Goal: Information Seeking & Learning: Find specific fact

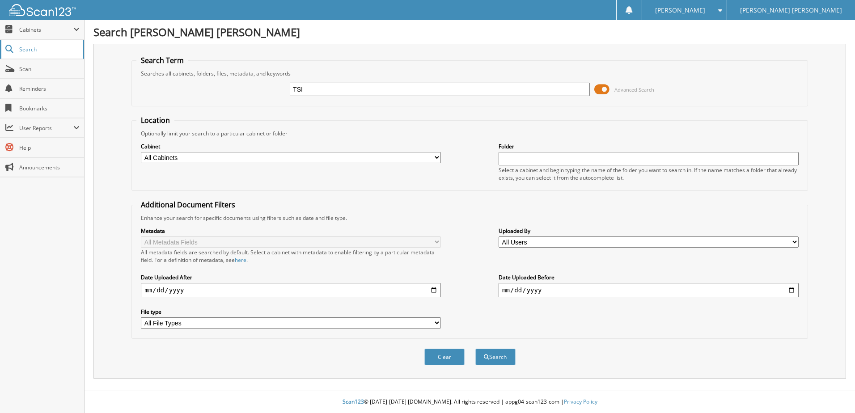
type input "TSI"
click at [475, 349] on button "Search" at bounding box center [495, 357] width 40 height 17
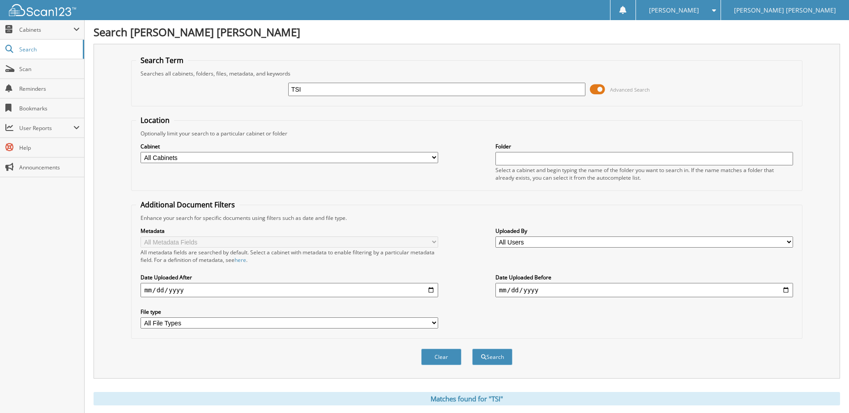
click at [434, 157] on select "All Cabinets CAR DEALS CASHIER CREDIT CARDS ON FILE FACTORY PAYABLES FINANCIALS…" at bounding box center [288, 157] width 297 height 11
select select "11207"
click at [140, 152] on select "All Cabinets CAR DEALS CASHIER CREDIT CARDS ON FILE FACTORY PAYABLES FINANCIALS…" at bounding box center [288, 157] width 297 height 11
click at [490, 361] on button "Search" at bounding box center [492, 357] width 40 height 17
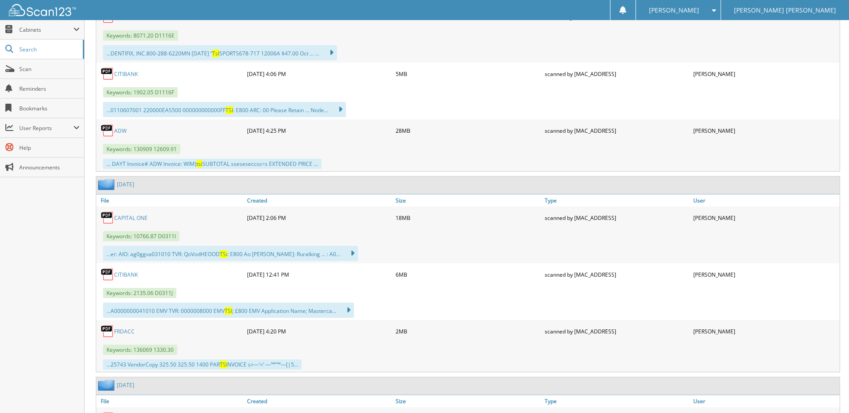
scroll to position [581, 0]
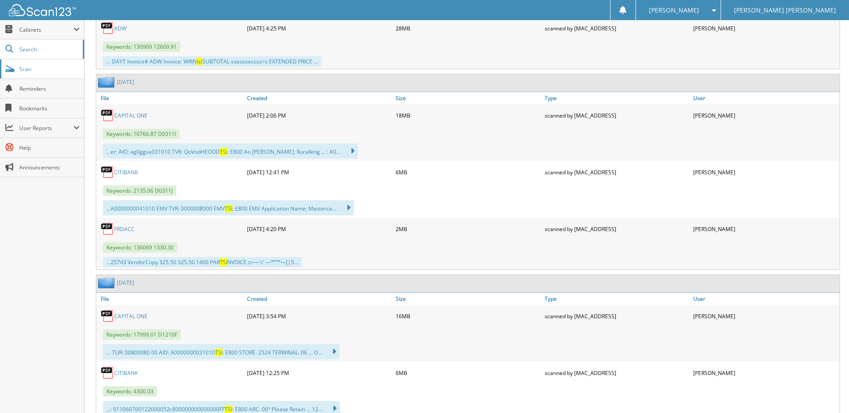
click at [47, 72] on span "Scan" at bounding box center [49, 69] width 60 height 8
